Goal: Navigation & Orientation: Go to known website

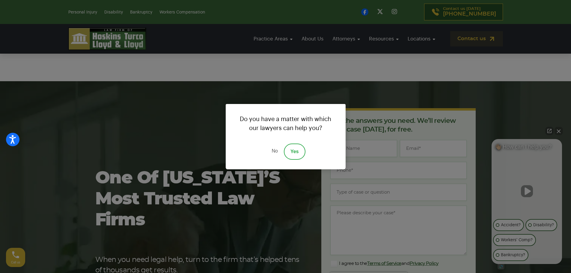
click at [274, 151] on link "No" at bounding box center [274, 151] width 18 height 16
